Goal: Navigation & Orientation: Find specific page/section

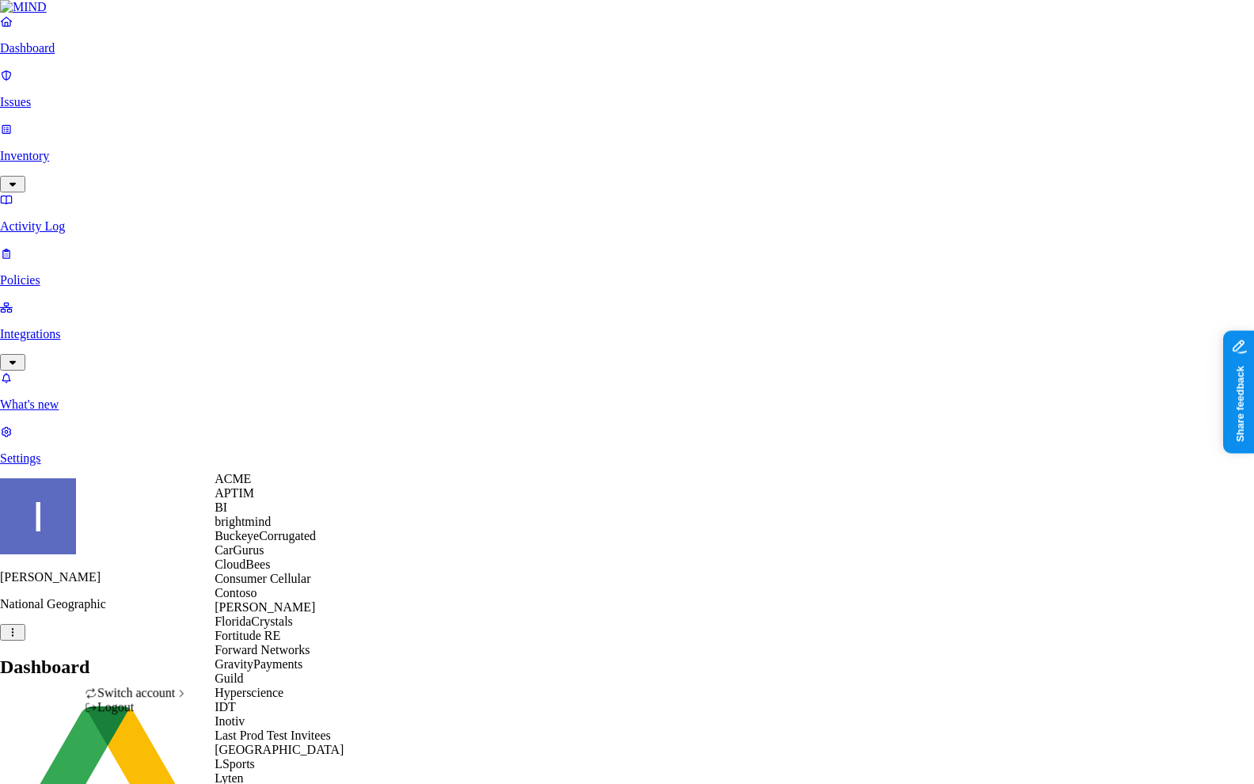
click at [268, 542] on span "BuckeyeCorrugated" at bounding box center [265, 535] width 101 height 13
